Goal: Transaction & Acquisition: Purchase product/service

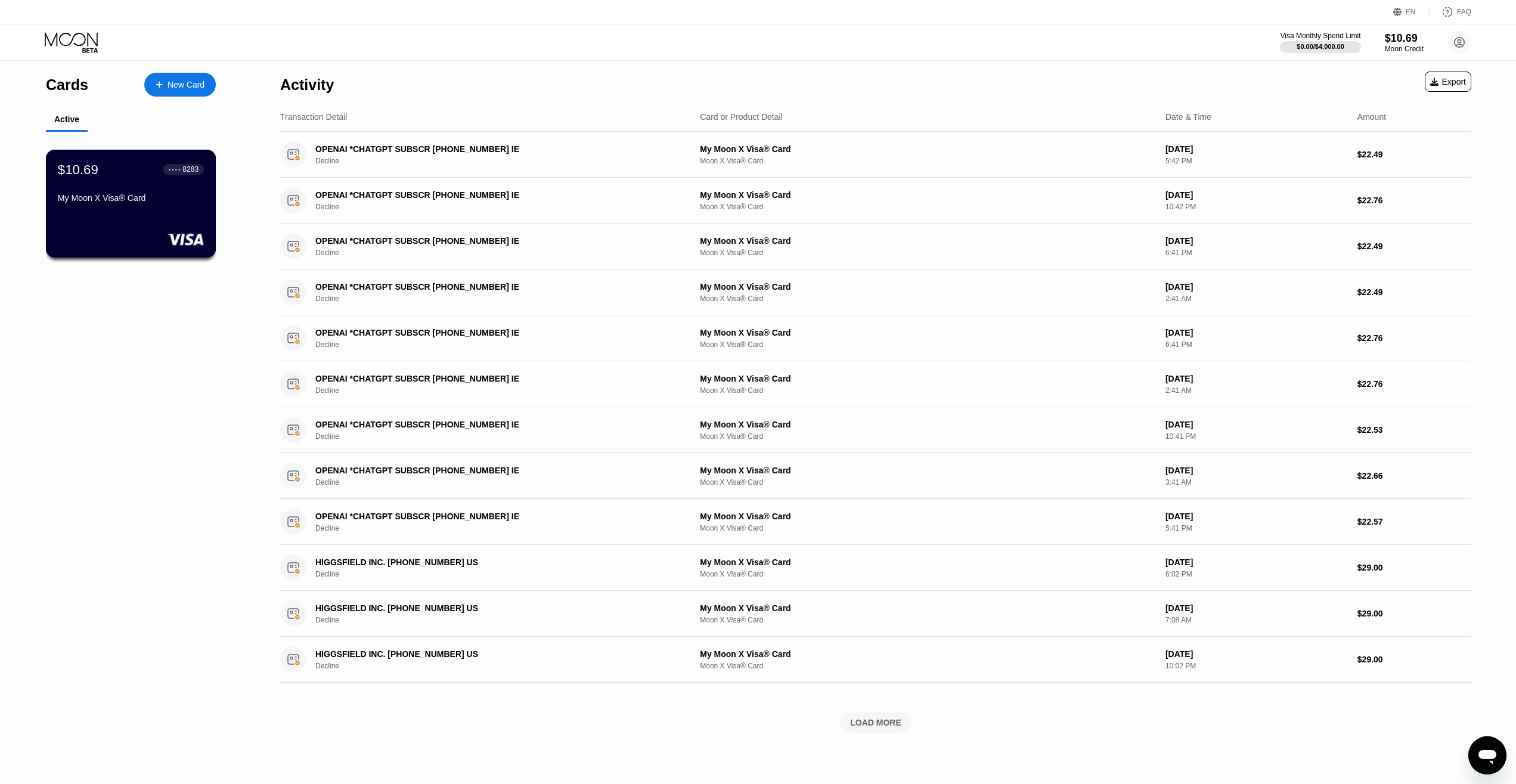
click at [116, 195] on div "$10.69 ● ● ● ● 8283 My Moon X Visa® Card" at bounding box center [131, 184] width 146 height 46
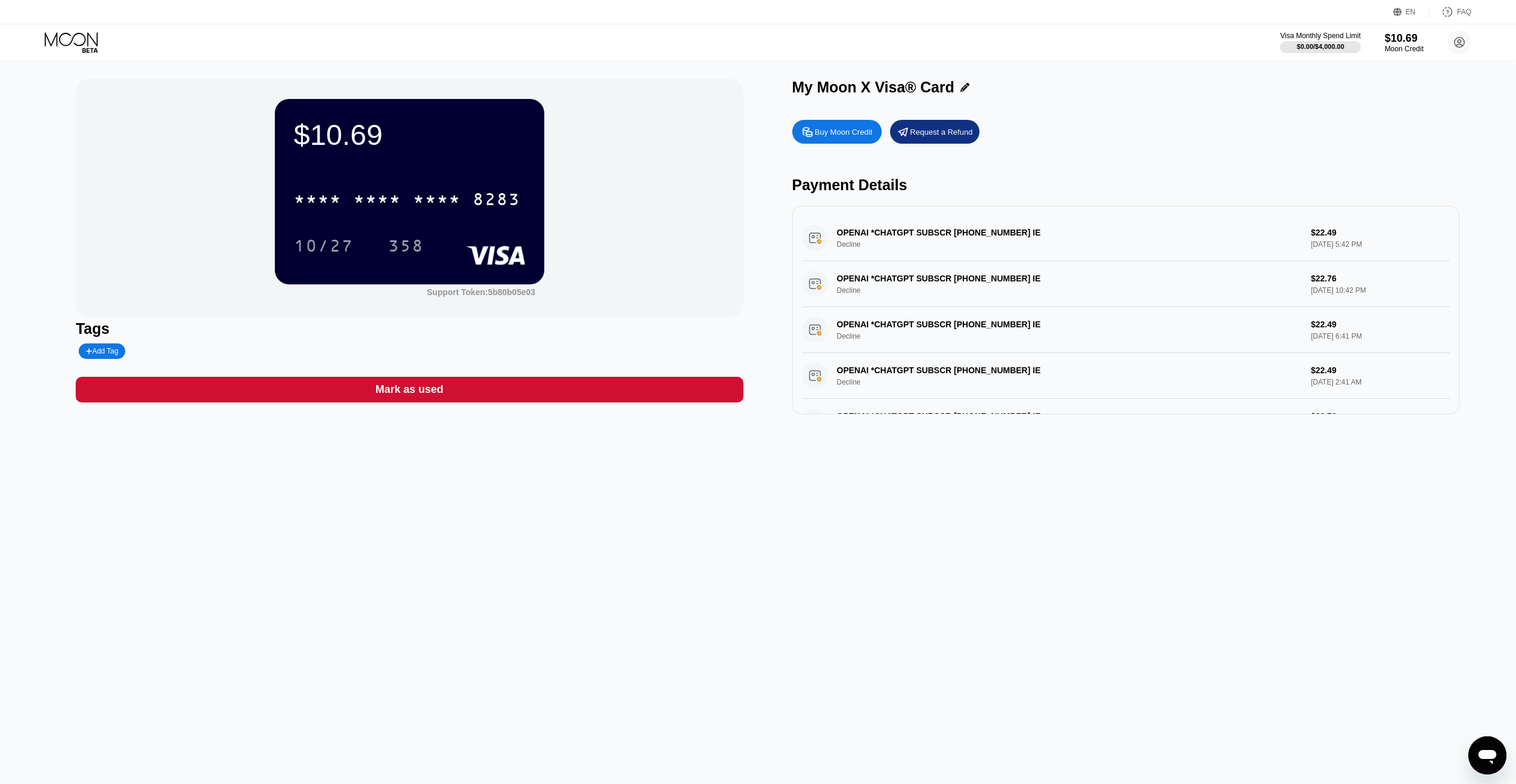
click at [907, 654] on div "$10.69 * * * * * * * * * * * * 8283 10/27 358 Support Token: 5b80b05e03 Tags Ad…" at bounding box center [758, 422] width 1516 height 723
click at [351, 204] on div "* * * * * * * * * * * * 8283" at bounding box center [407, 199] width 241 height 30
click at [824, 137] on div "Buy Moon Credit" at bounding box center [844, 132] width 58 height 10
type input "0"
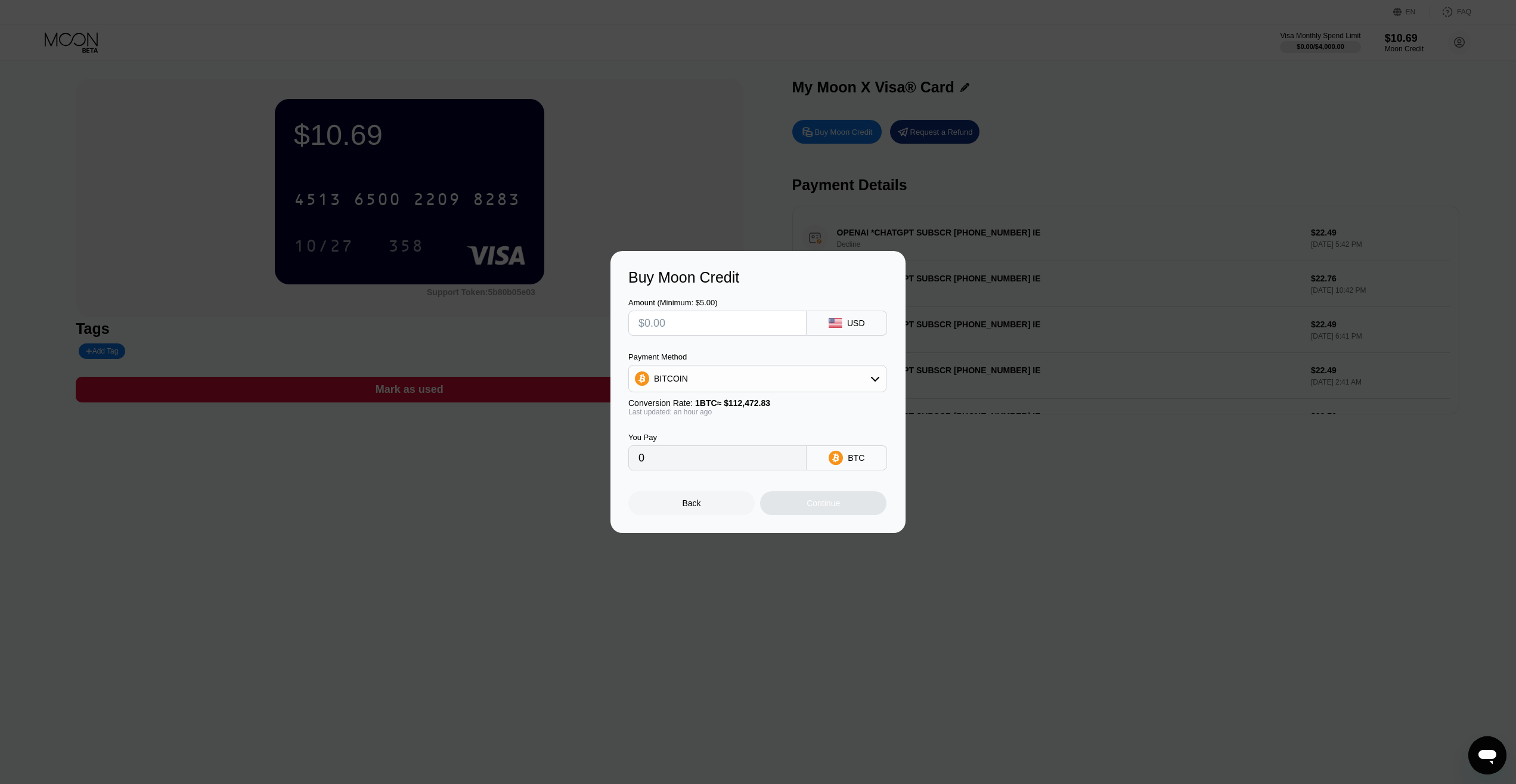
click at [672, 321] on input "text" at bounding box center [718, 323] width 158 height 24
type input "$15"
type input "0.00013351"
type input "$15"
click at [805, 508] on div "Continue" at bounding box center [823, 503] width 127 height 24
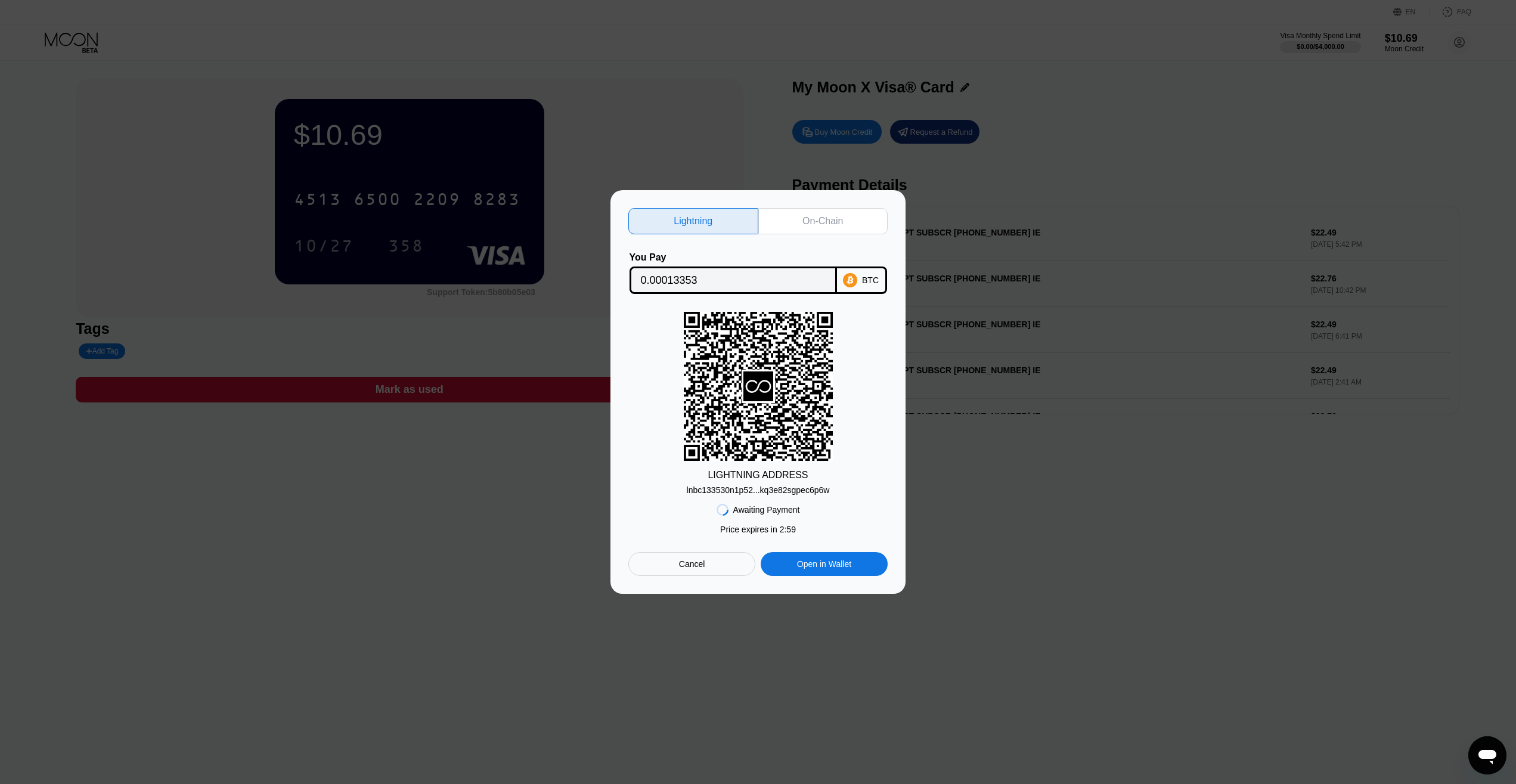
click at [764, 492] on div "lnbc133530n1p52...kq3e82sgpec6p6w" at bounding box center [759, 490] width 143 height 9
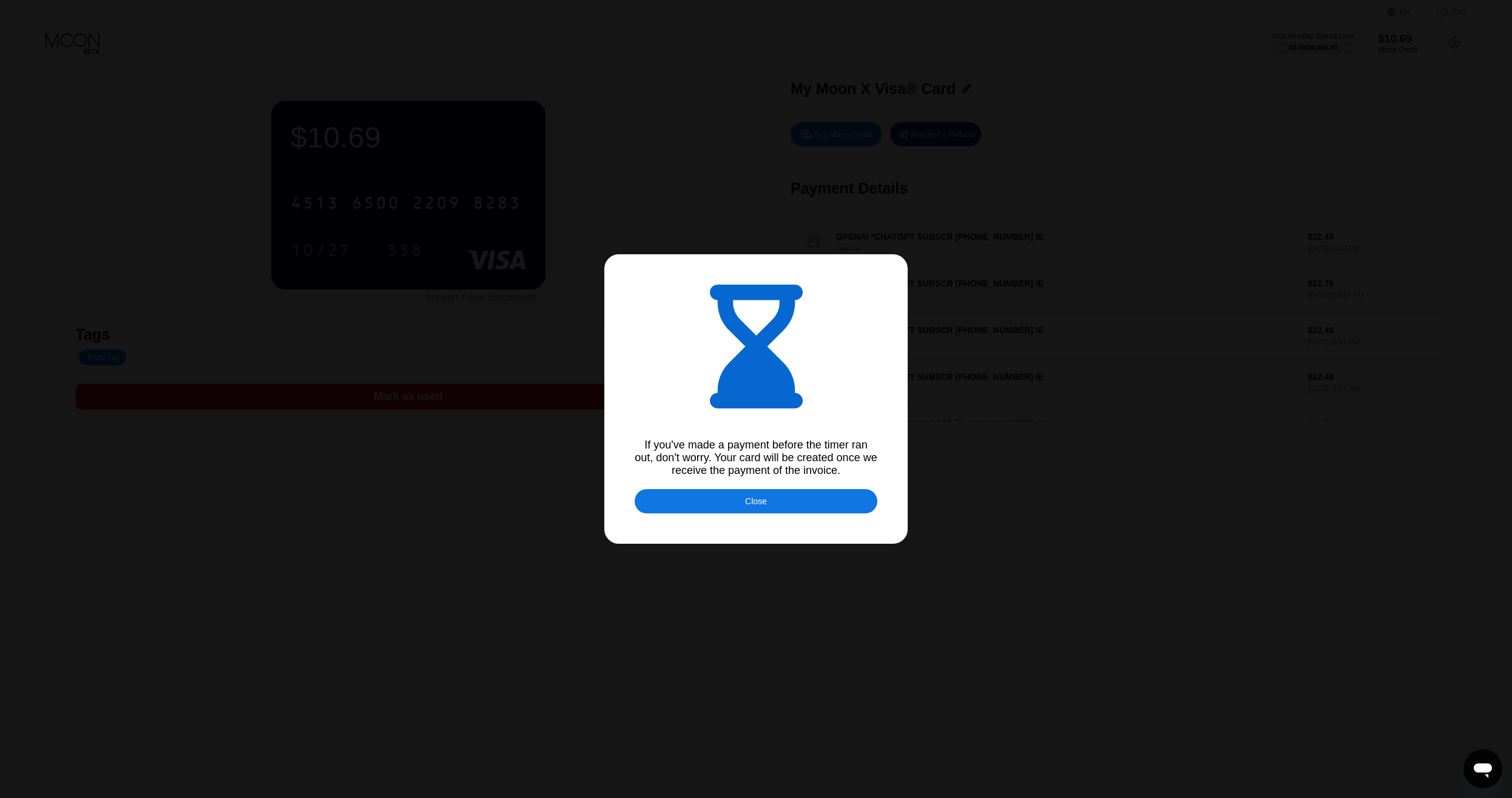
click at [805, 508] on div "Close" at bounding box center [756, 502] width 243 height 25
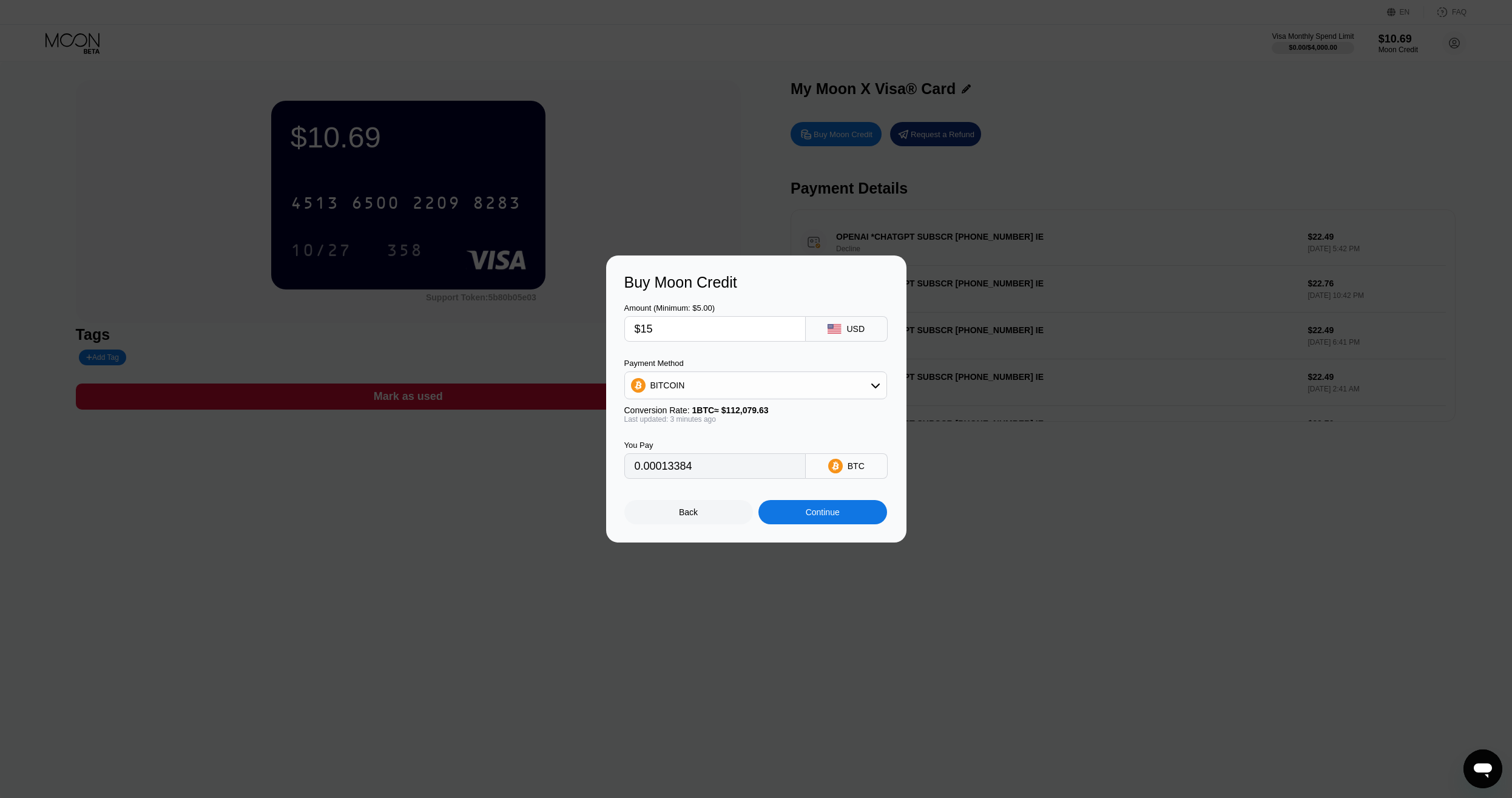
type input "0.00013381"
click at [814, 517] on div "Continue" at bounding box center [822, 512] width 34 height 10
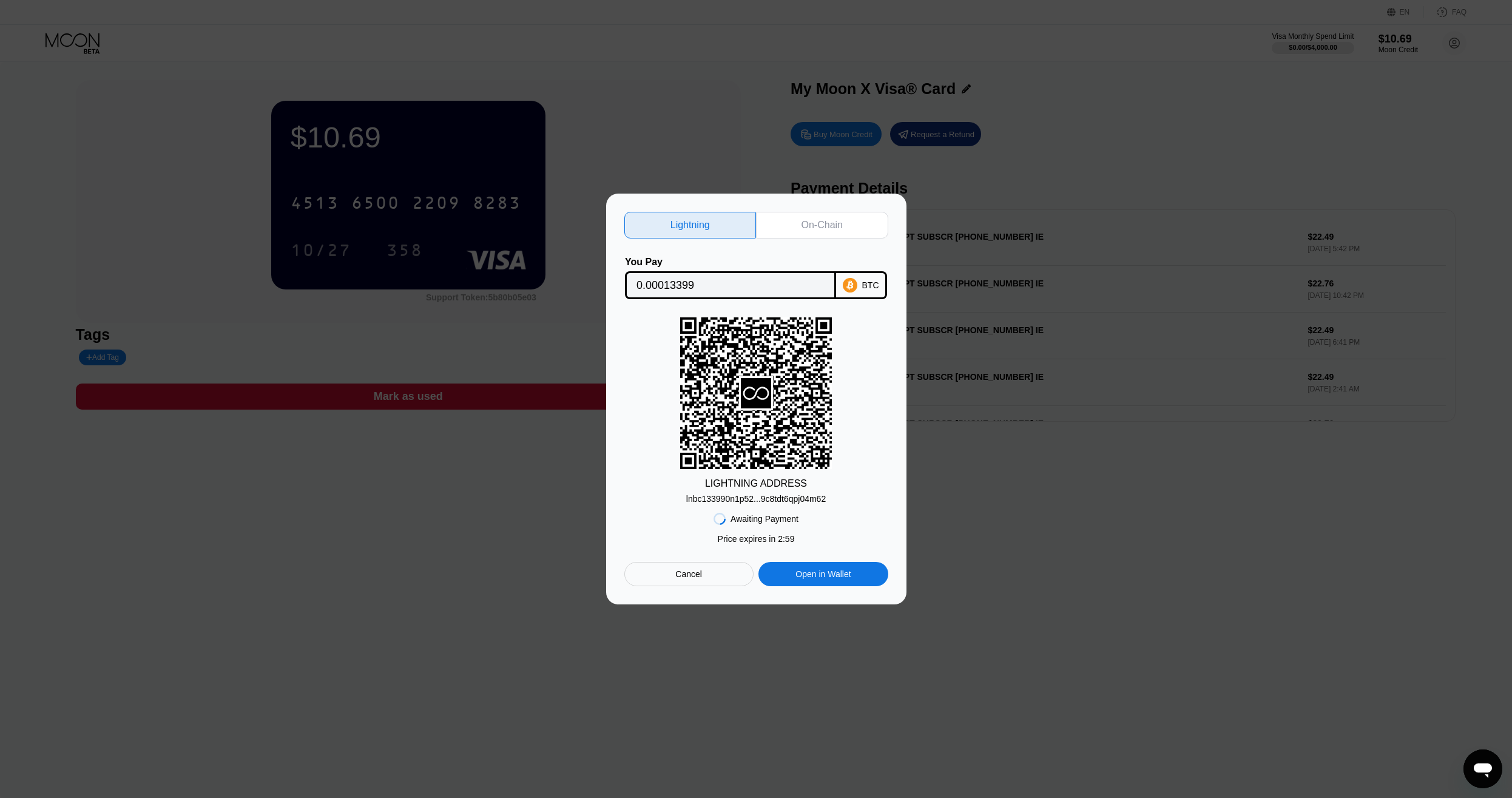
click at [747, 504] on div "lnbc133990n1p52...9c8tdt6qpj04m62" at bounding box center [756, 499] width 140 height 10
click at [766, 500] on div "lnbc133990n1p52...9c8tdt6qpj04m62" at bounding box center [756, 499] width 140 height 10
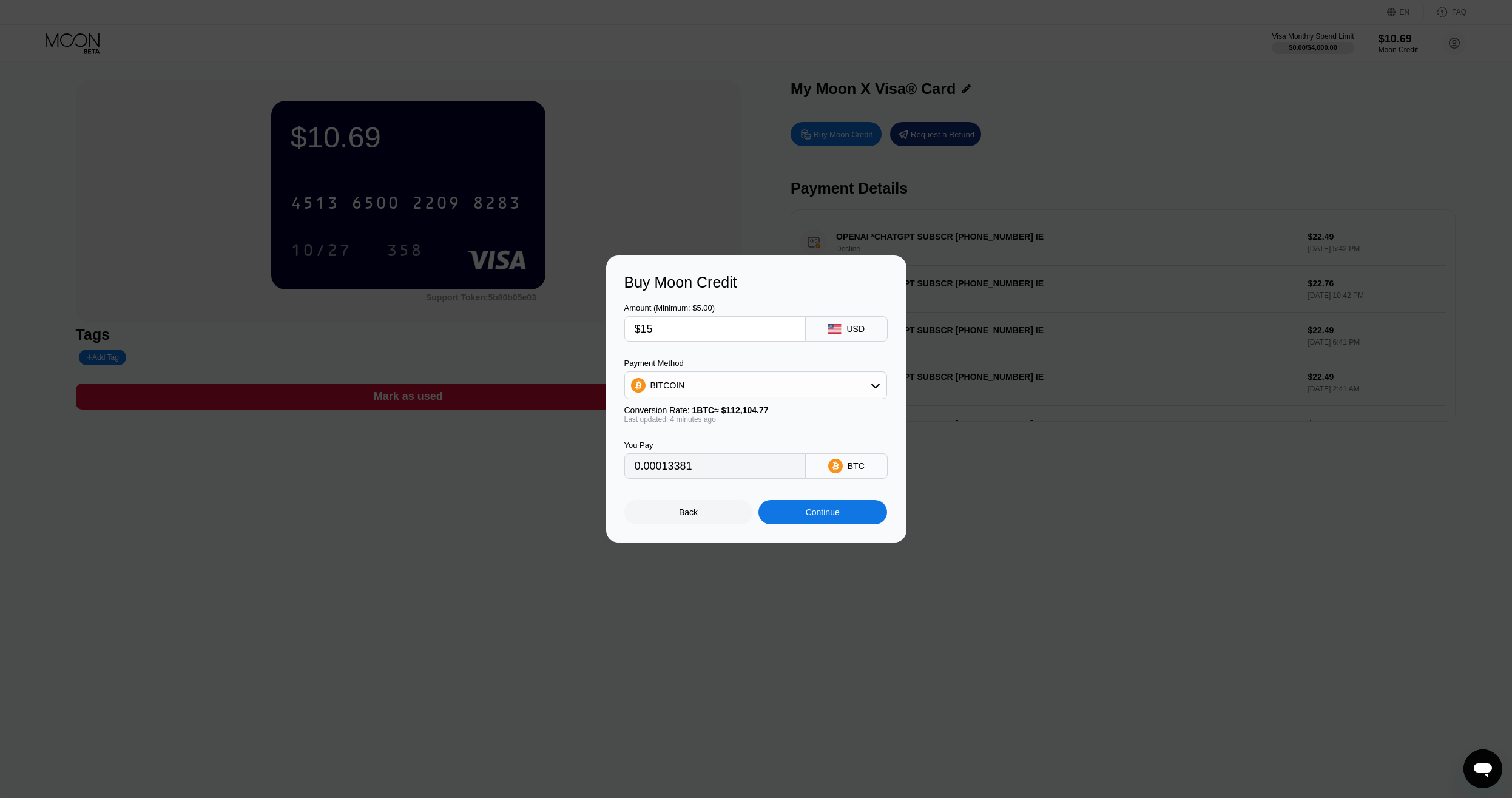
type input "0.00013434"
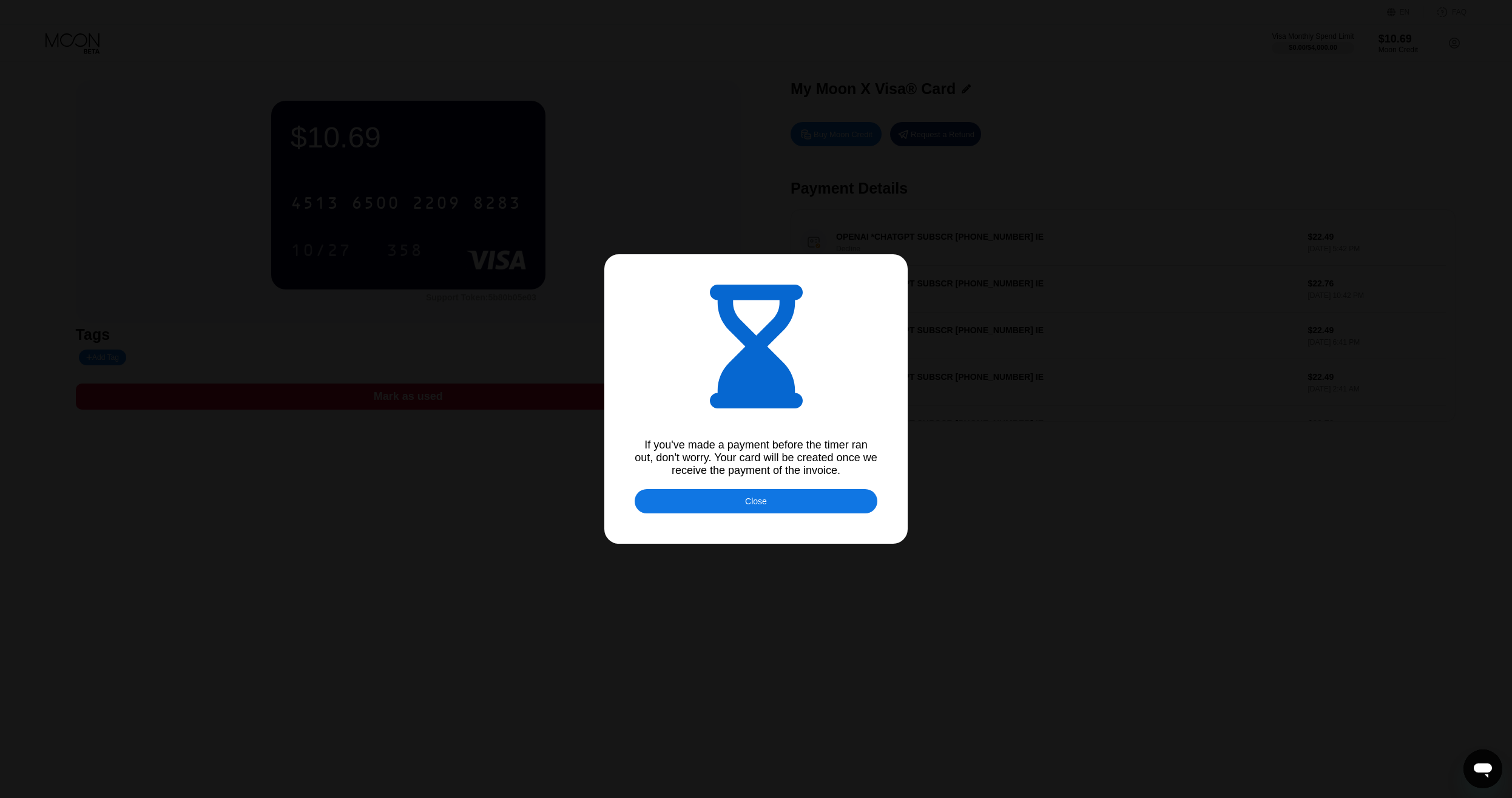
drag, startPoint x: 730, startPoint y: 504, endPoint x: 722, endPoint y: 504, distance: 8.0
click at [730, 504] on div "Close" at bounding box center [756, 502] width 243 height 25
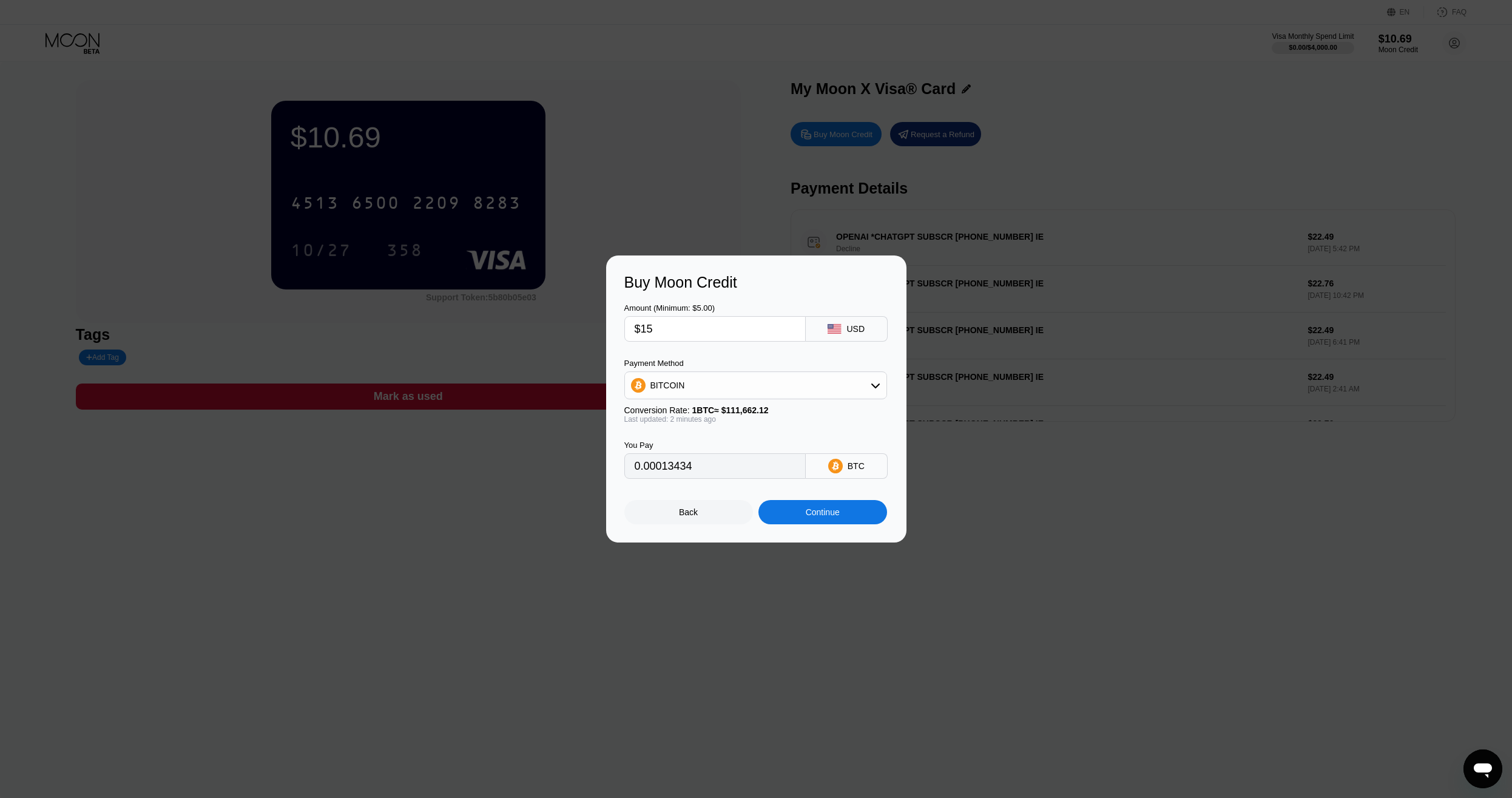
click at [674, 512] on div "Back" at bounding box center [688, 512] width 129 height 25
